Goal: Task Accomplishment & Management: Use online tool/utility

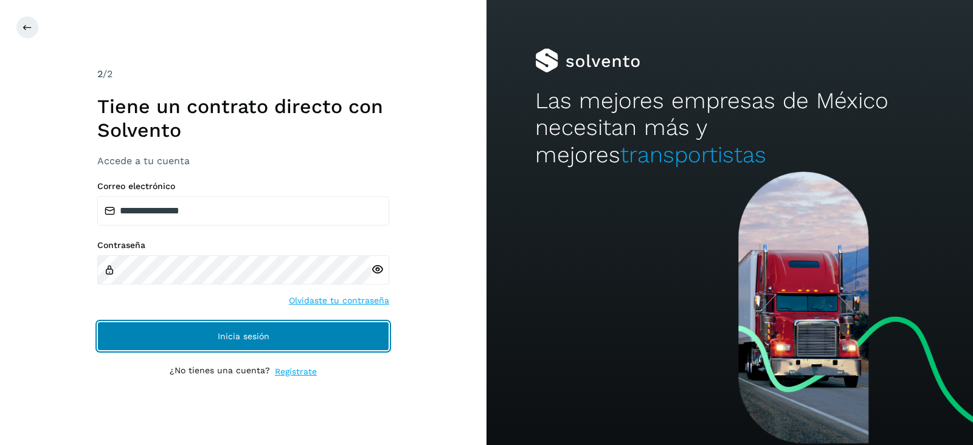
click at [311, 331] on button "Inicia sesión" at bounding box center [243, 336] width 292 height 29
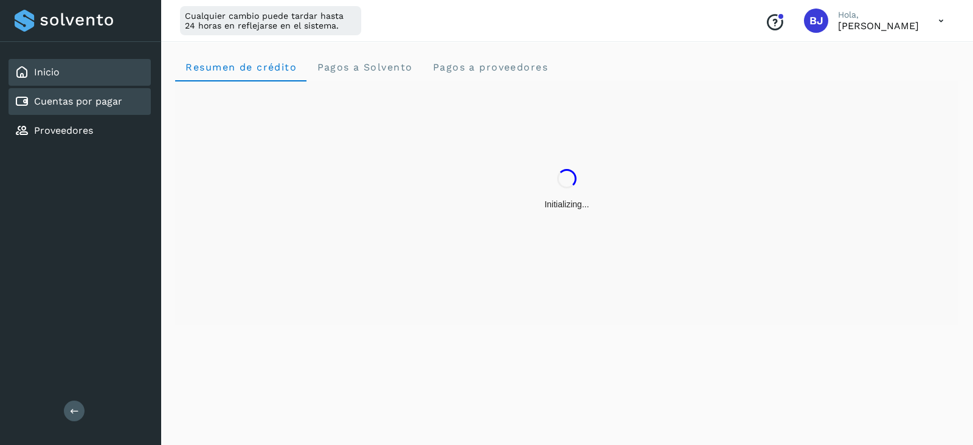
click at [86, 100] on link "Cuentas por pagar" at bounding box center [78, 101] width 88 height 12
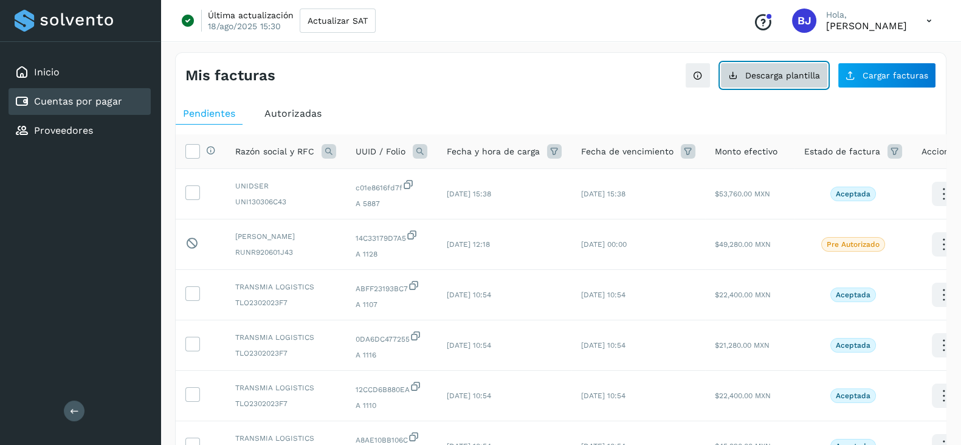
click at [737, 75] on icon at bounding box center [733, 76] width 10 height 10
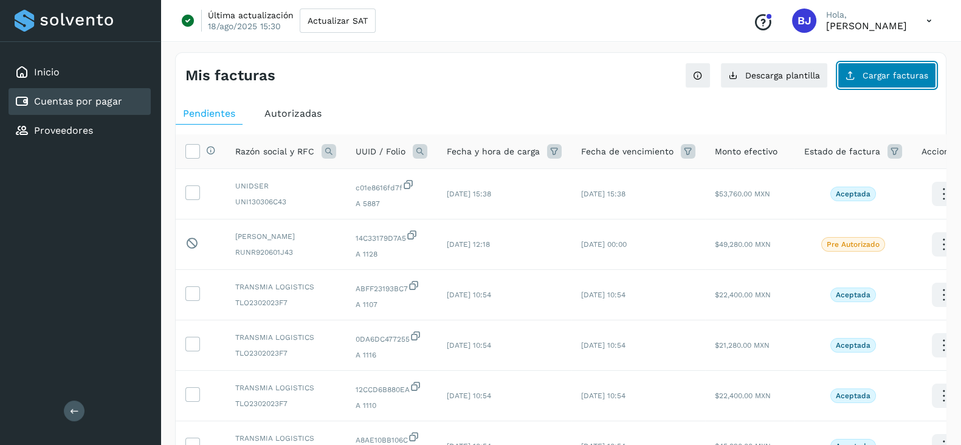
click at [878, 86] on button "Cargar facturas" at bounding box center [887, 76] width 98 height 26
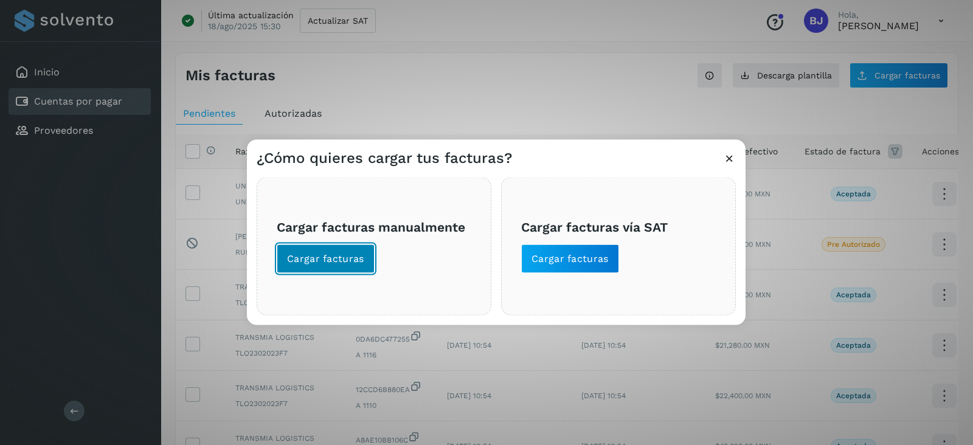
click at [343, 263] on span "Cargar facturas" at bounding box center [325, 258] width 77 height 13
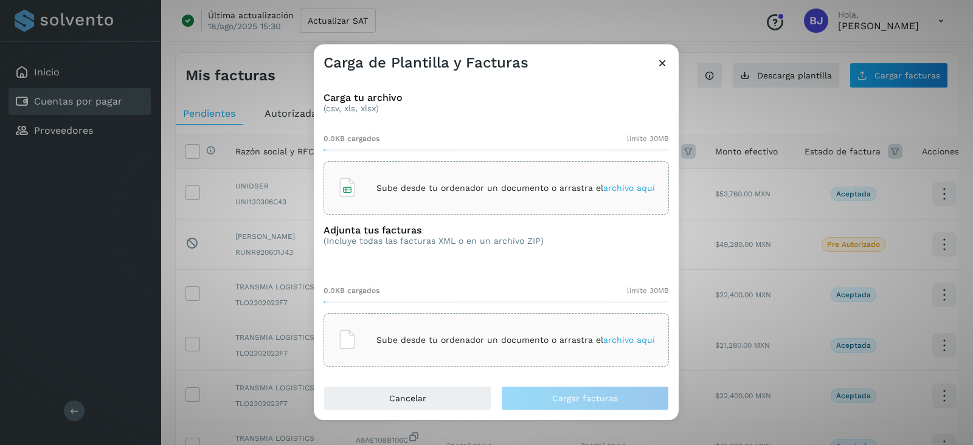
click at [381, 166] on div "Sube desde tu ordenador un documento o arrastra el archivo aquí" at bounding box center [495, 187] width 345 height 53
click at [350, 343] on icon at bounding box center [346, 339] width 19 height 19
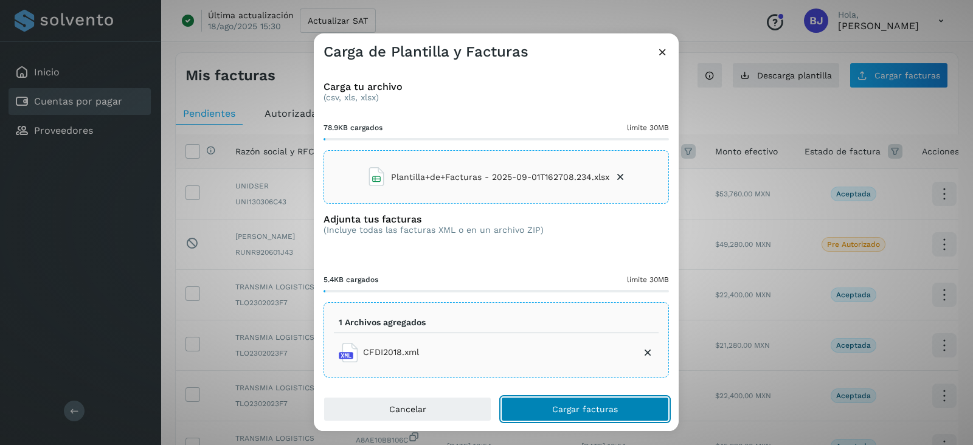
click at [611, 405] on span "Cargar facturas" at bounding box center [585, 409] width 66 height 9
